Goal: Book appointment/travel/reservation

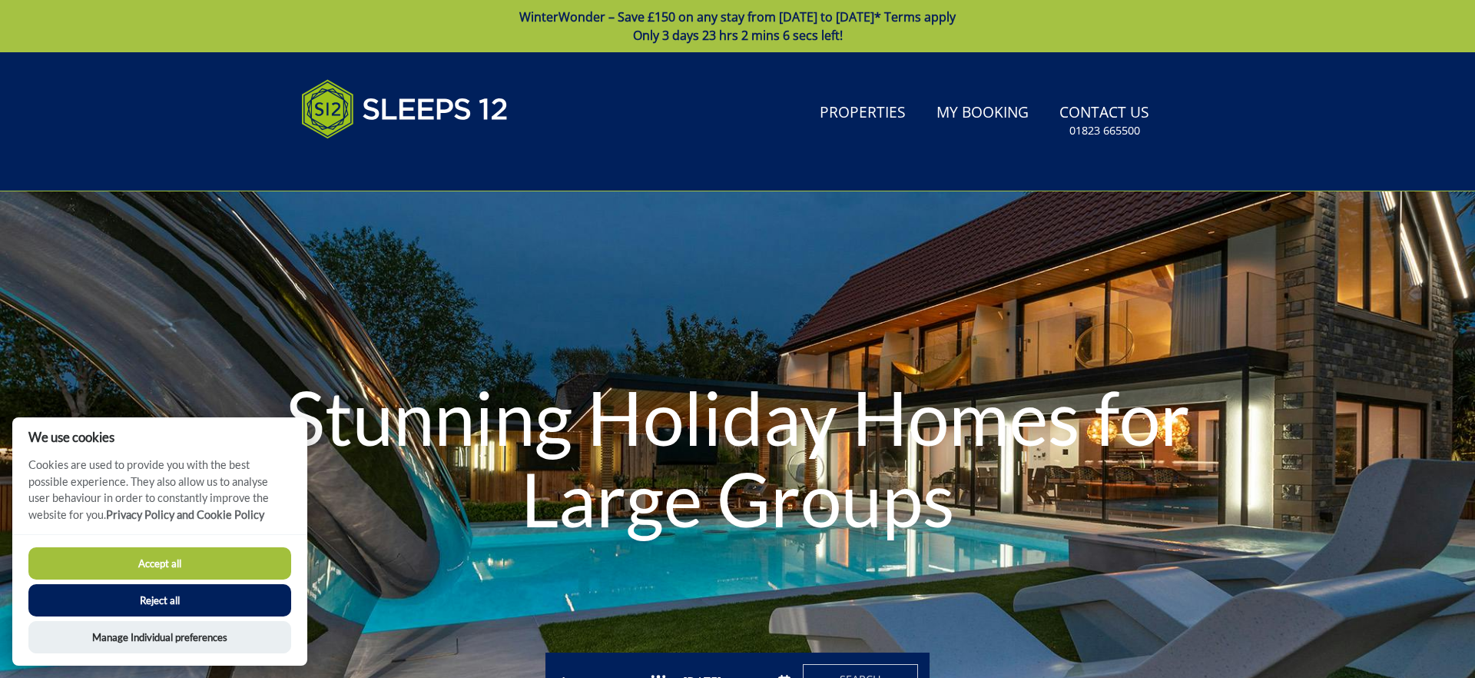
click at [223, 555] on button "Accept all" at bounding box center [159, 563] width 263 height 32
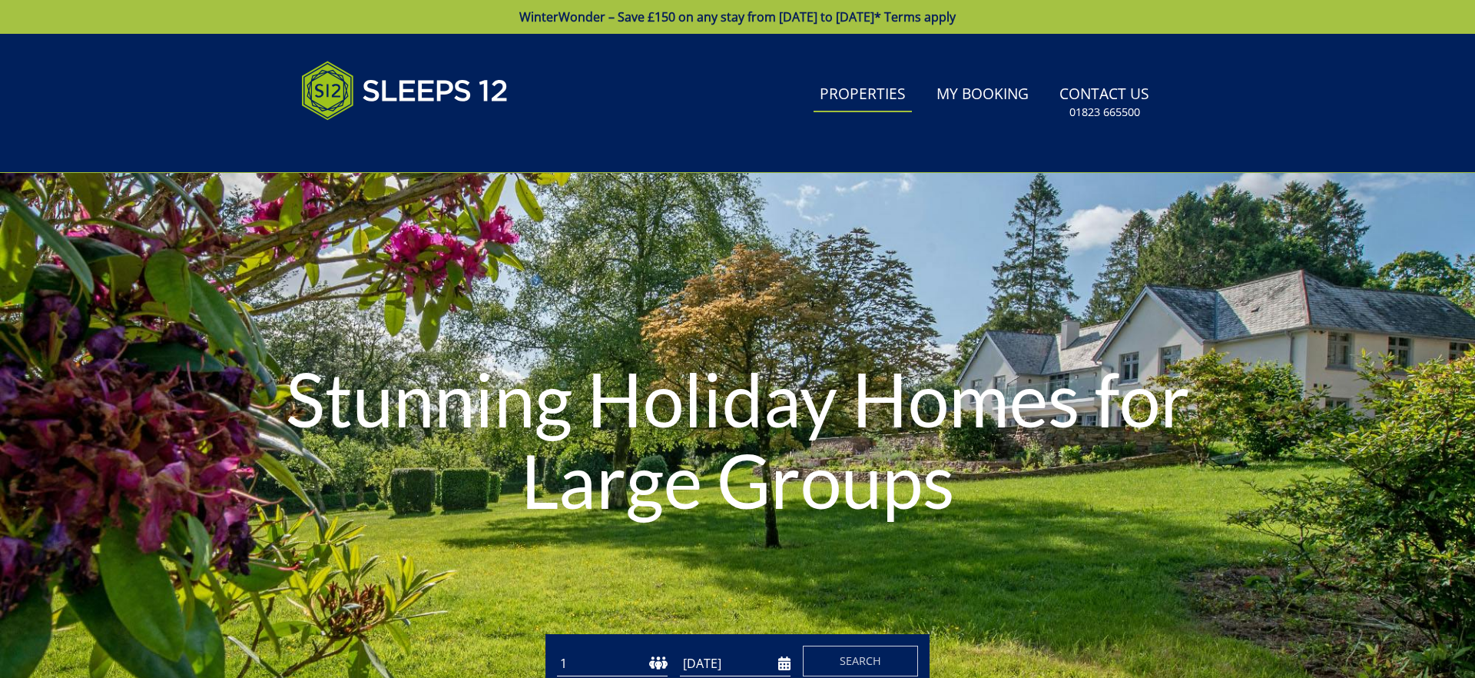
click at [854, 85] on div "Search Menu Properties My Booking Contact Us 01823 665500 Search Check Availabi…" at bounding box center [738, 102] width 922 height 101
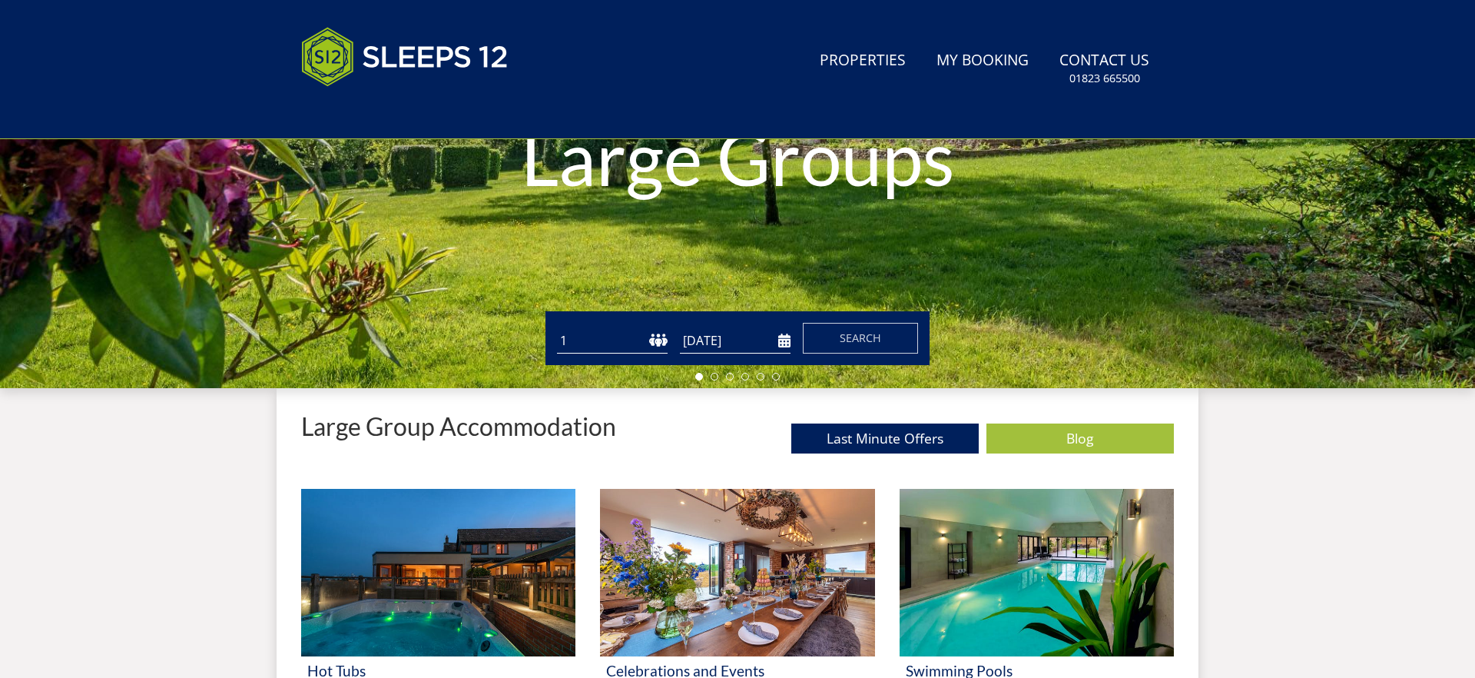
scroll to position [412, 0]
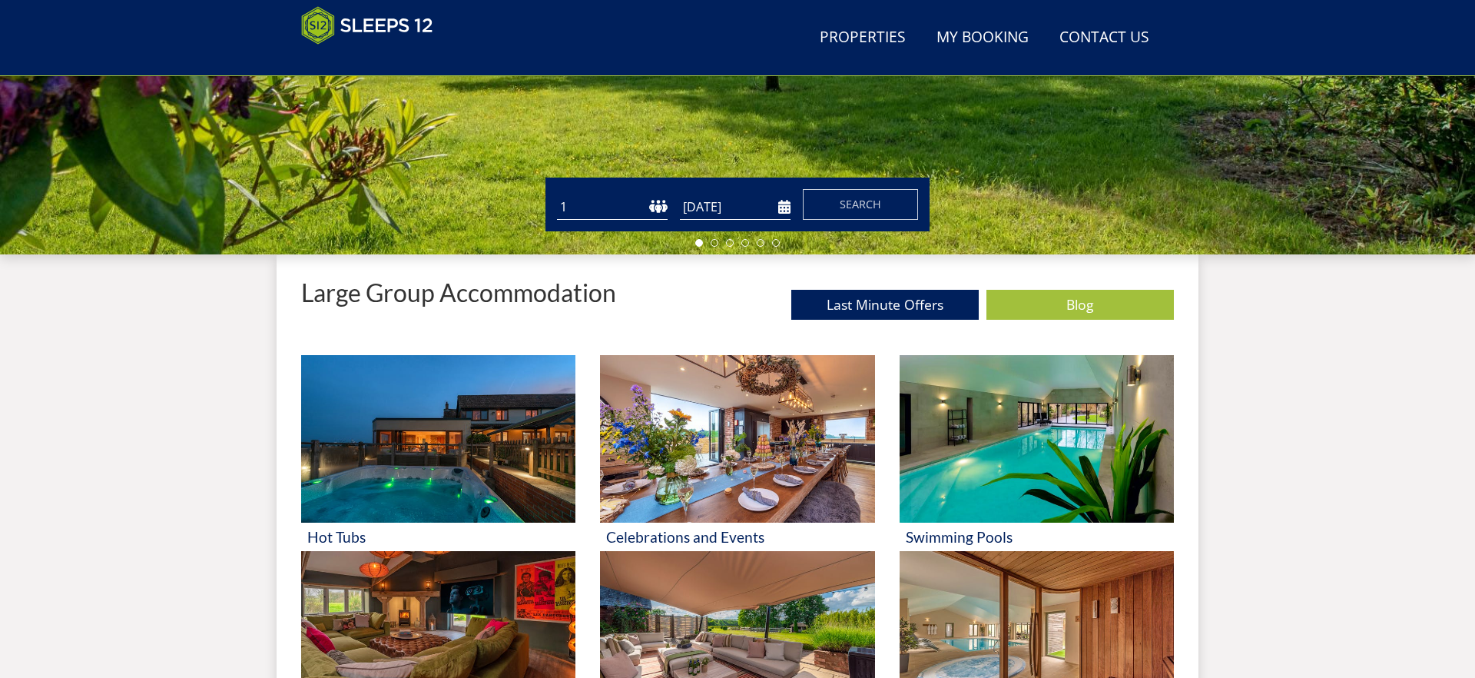
click at [663, 210] on select "1 2 3 4 5 6 7 8 9 10 11 12 13 14 15 16 17 18 19 20 21 22 23 24 25 26 27 28 29 3…" at bounding box center [612, 206] width 111 height 25
select select "20"
click at [557, 194] on select "1 2 3 4 5 6 7 8 9 10 11 12 13 14 15 16 17 18 19 20 21 22 23 24 25 26 27 28 29 3…" at bounding box center [612, 206] width 111 height 25
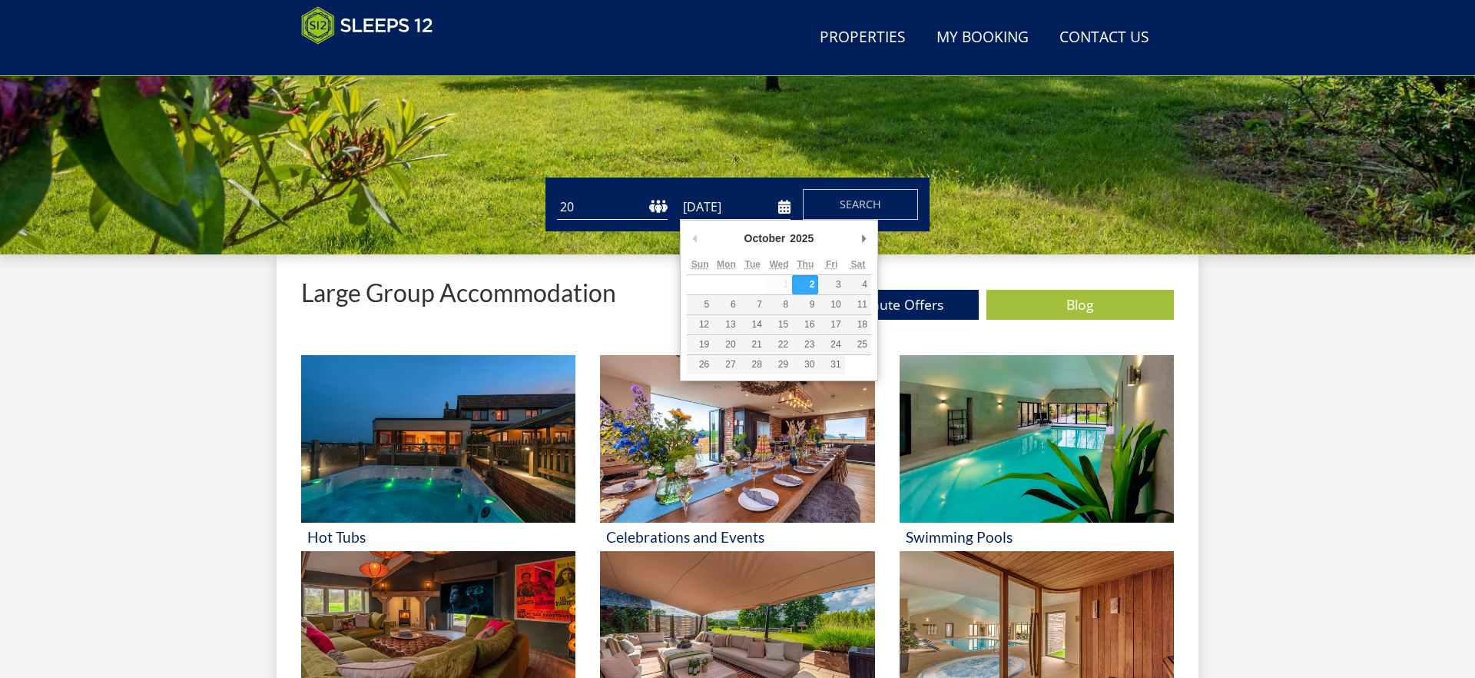
click at [788, 209] on input "[DATE]" at bounding box center [735, 206] width 111 height 25
type input "01/11/2025"
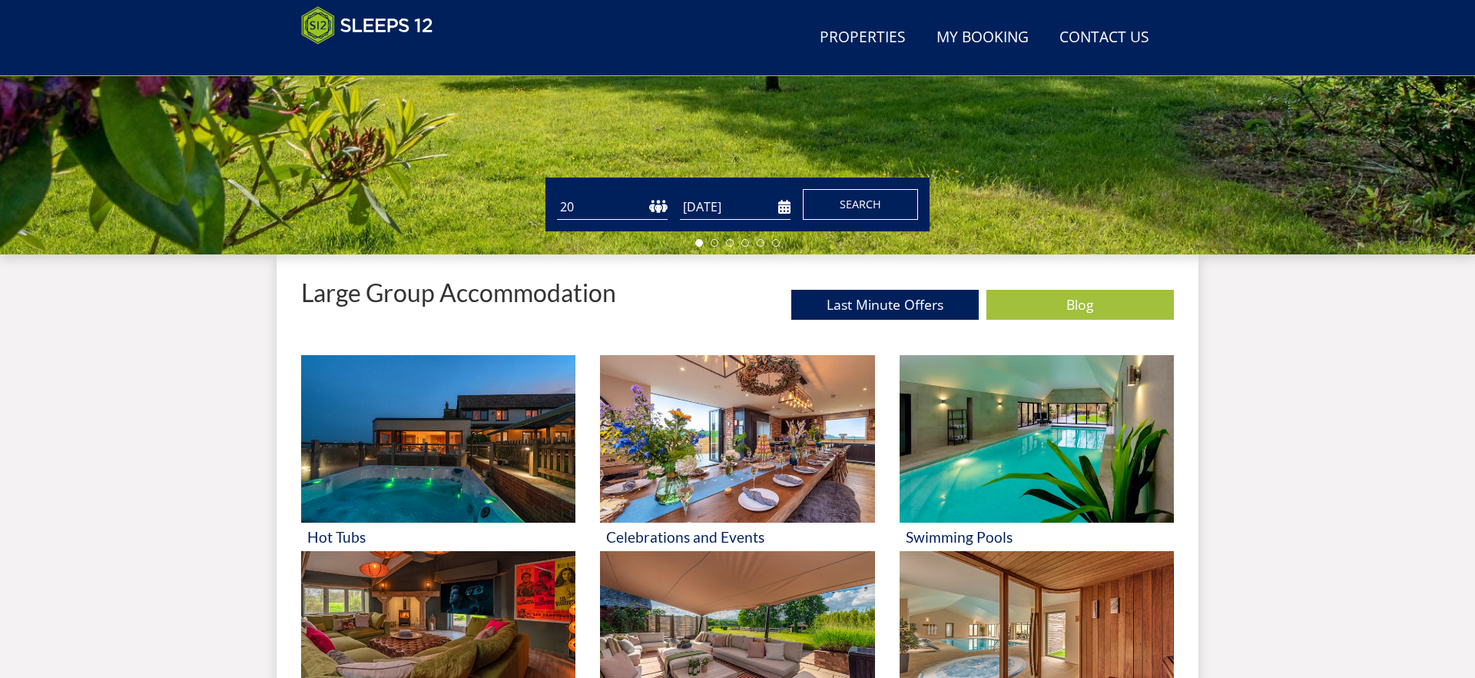
click at [852, 203] on span "Search" at bounding box center [860, 204] width 41 height 15
